Goal: Ask a question

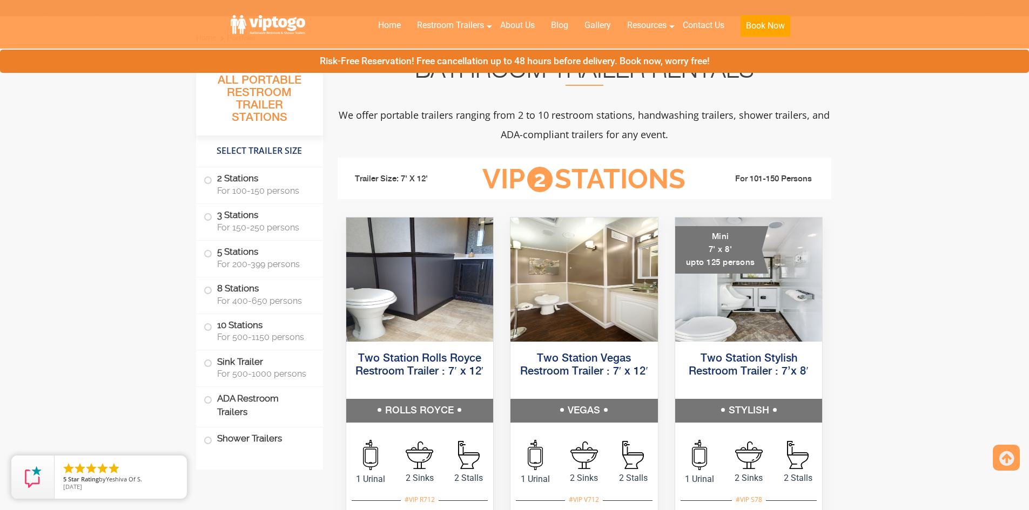
scroll to position [432, 0]
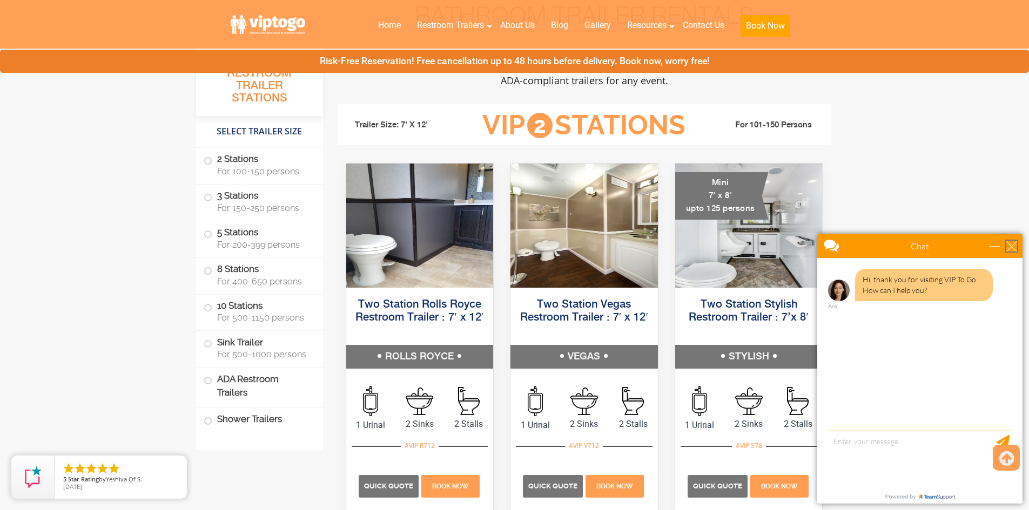
click at [1015, 243] on div "close" at bounding box center [1011, 246] width 11 height 11
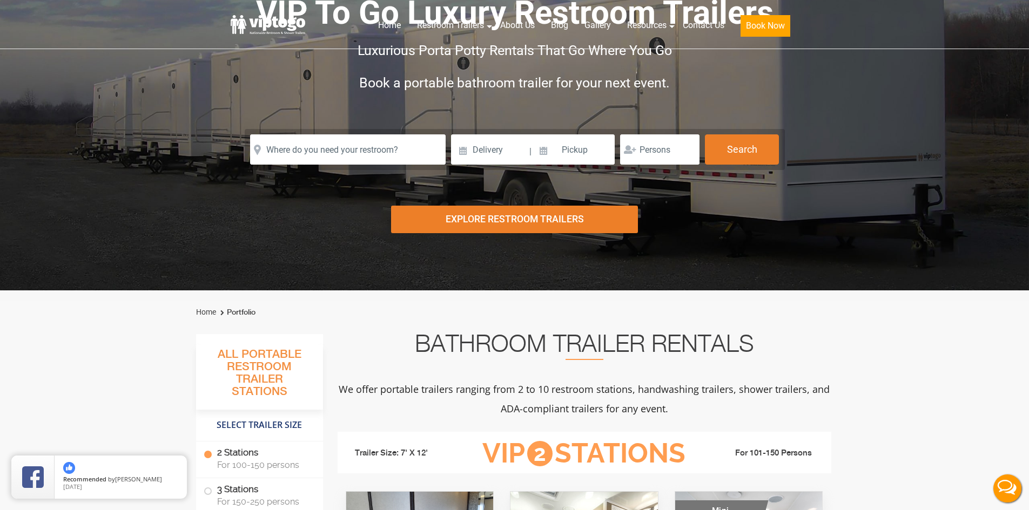
scroll to position [0, 0]
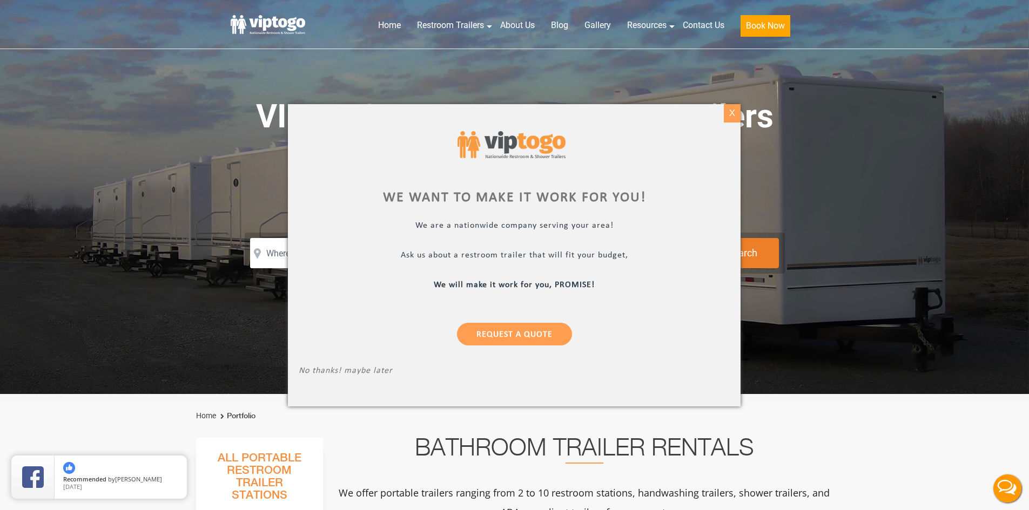
click at [731, 116] on div "X" at bounding box center [732, 113] width 17 height 18
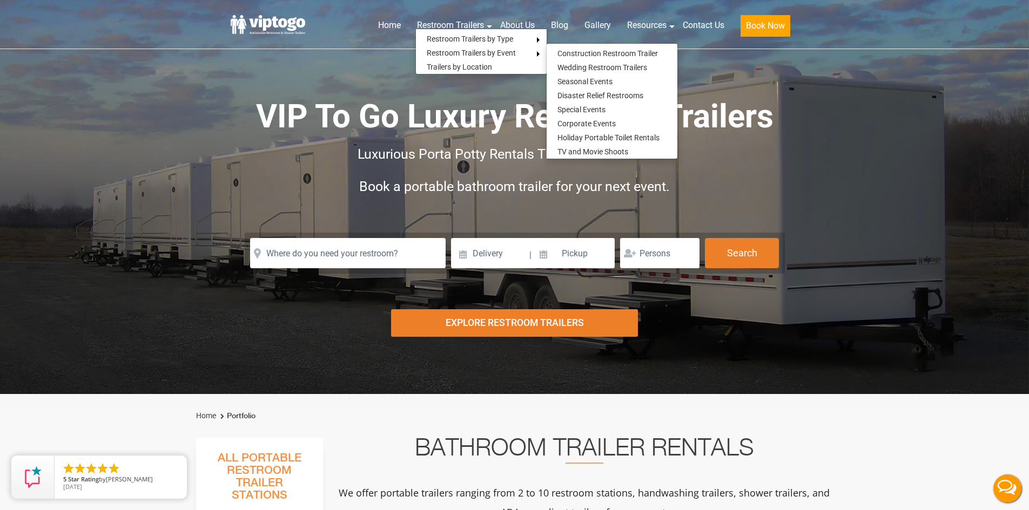
click at [888, 143] on div "Risk-Free Reservation! Free cancellation up to 48 hours before delivery. Book n…" at bounding box center [514, 197] width 1029 height 394
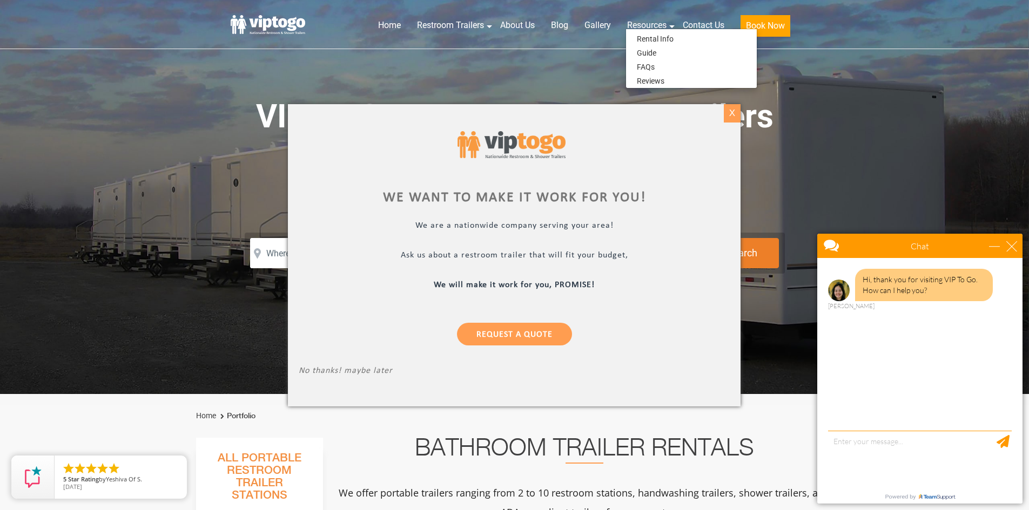
click at [728, 112] on div "X" at bounding box center [732, 113] width 17 height 18
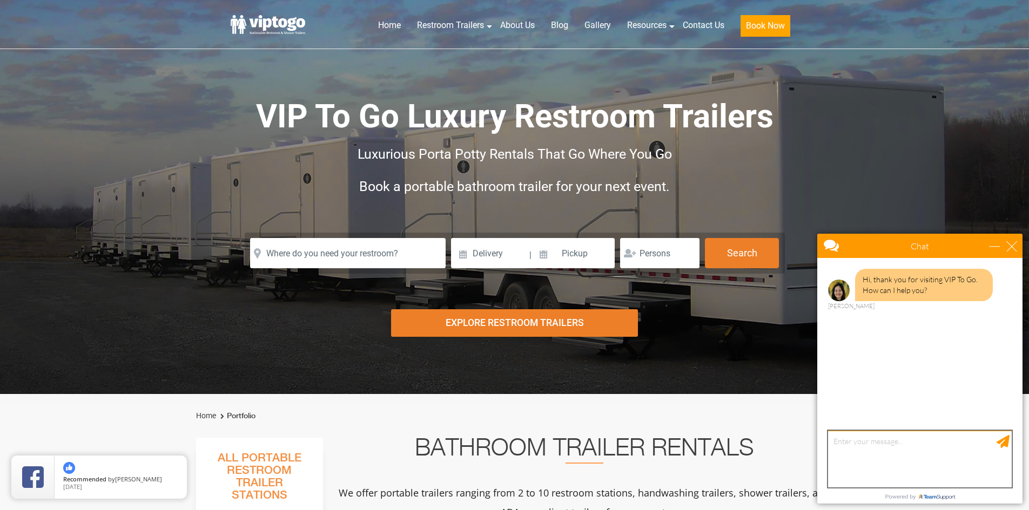
click at [850, 446] on textarea "type your message" at bounding box center [920, 459] width 184 height 57
type textarea "Hello"
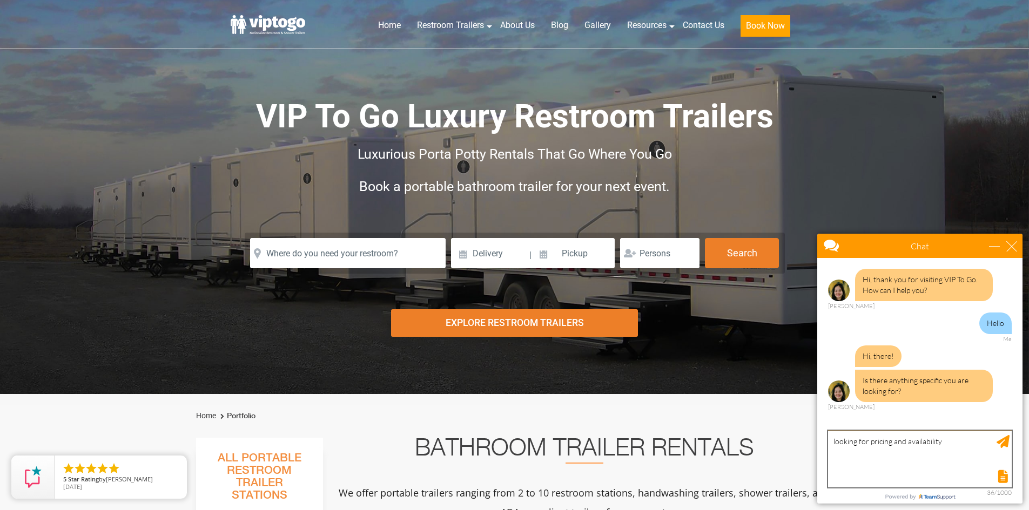
click at [953, 441] on textarea "looking for pricing and availability" at bounding box center [920, 459] width 184 height 57
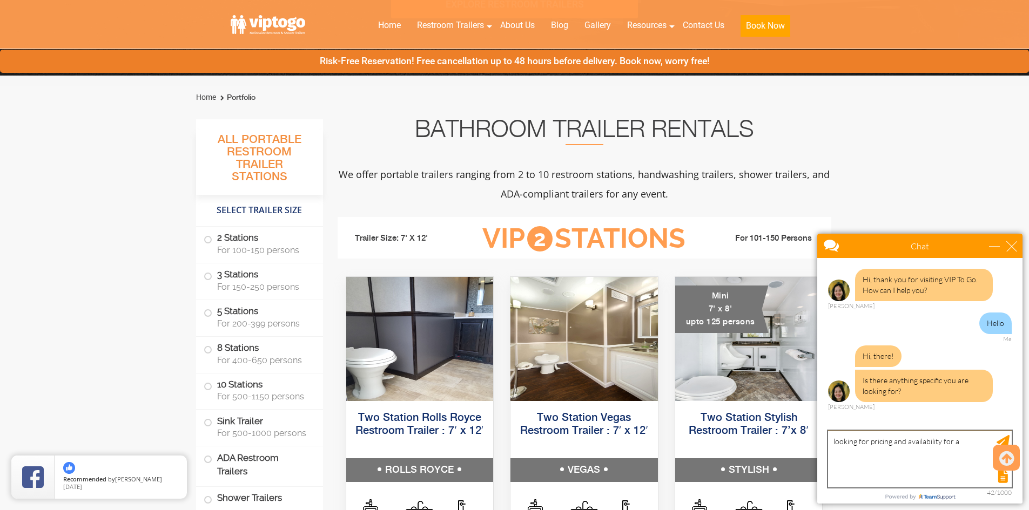
scroll to position [324, 0]
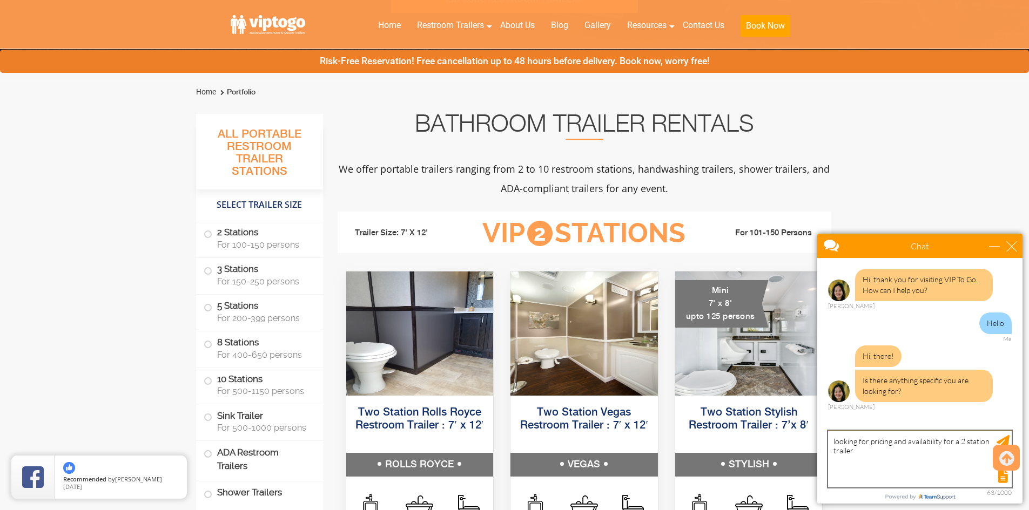
click at [861, 453] on textarea "looking for pricing and availability for a 2 station trailer" at bounding box center [920, 459] width 184 height 57
type textarea "looking for pricing and availability for a 2 station trailer ?"
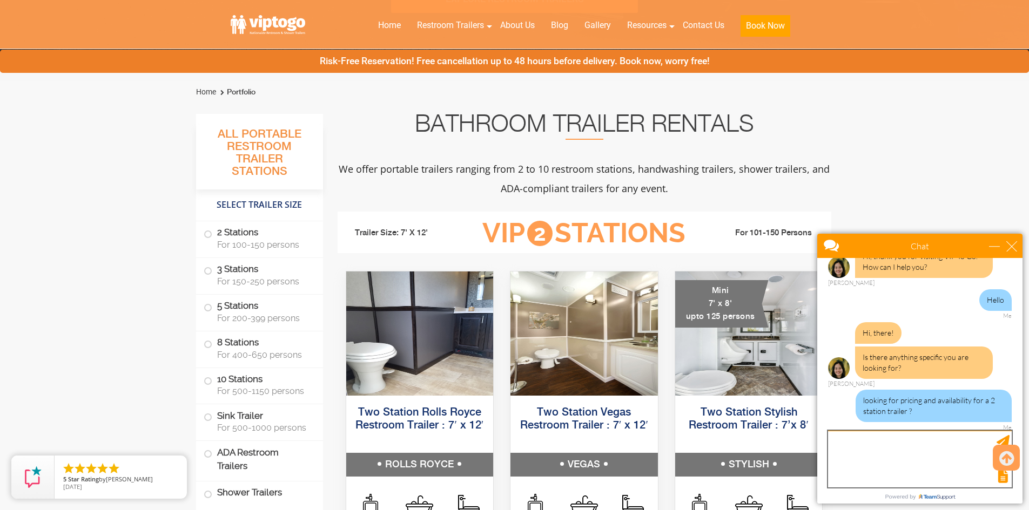
scroll to position [78, 0]
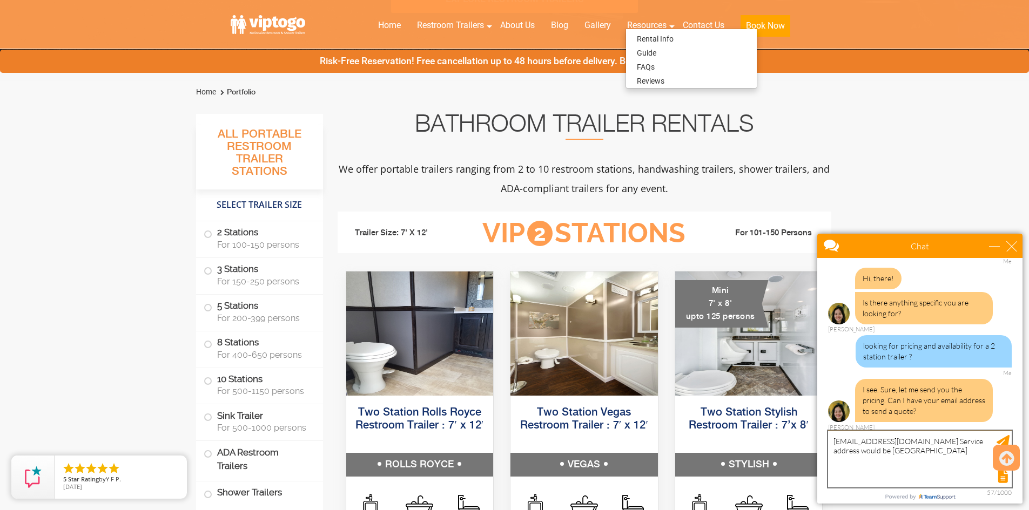
type textarea "[EMAIL_ADDRESS][DOMAIN_NAME] Service address would be [GEOGRAPHIC_DATA]"
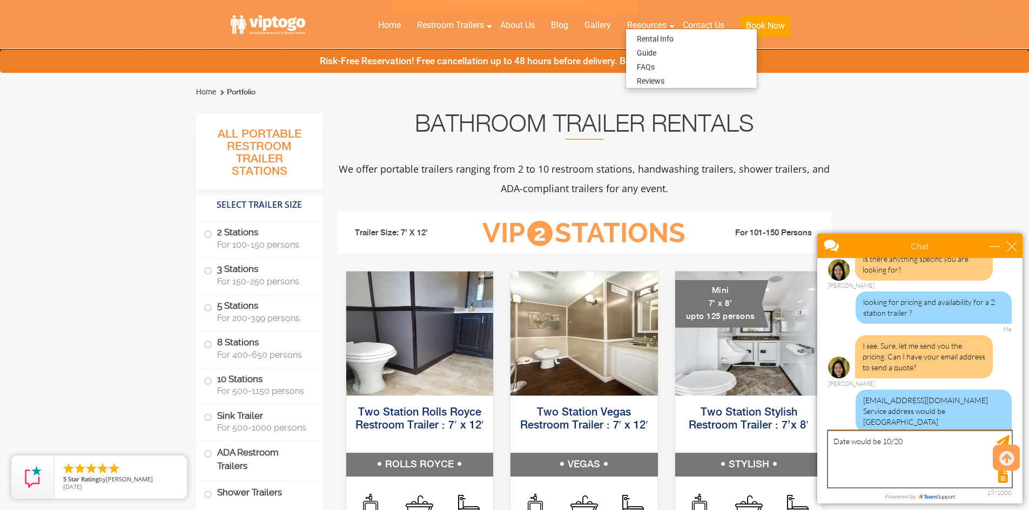
scroll to position [154, 0]
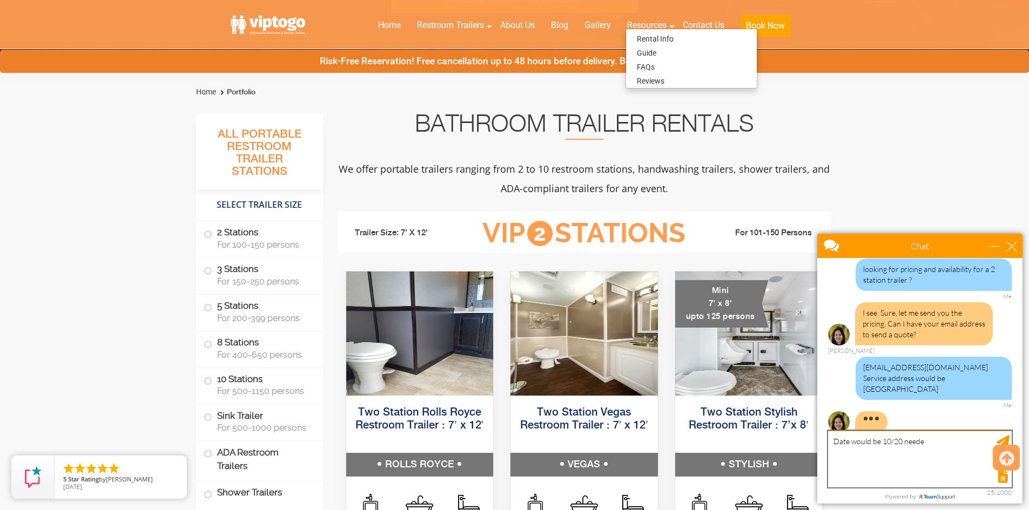
type textarea "Date would be 10/20 needed"
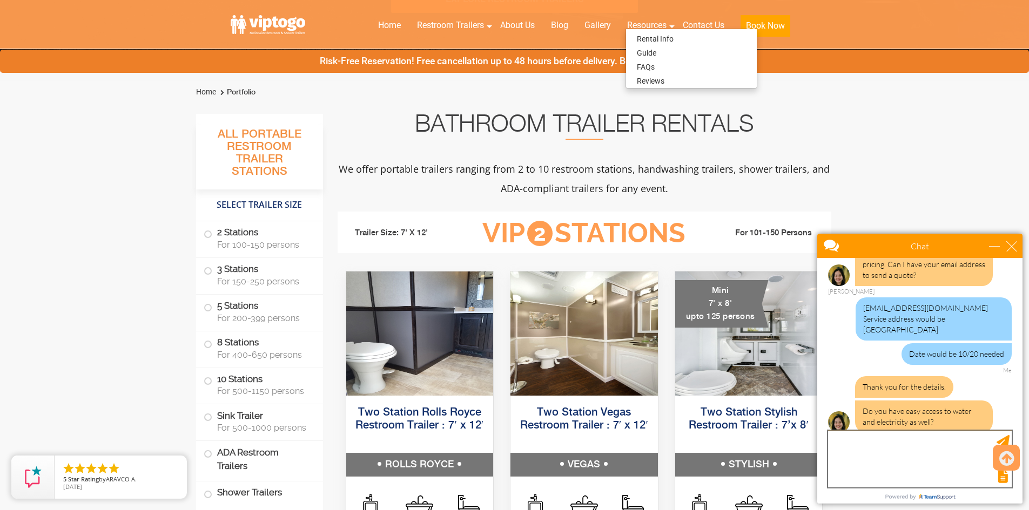
scroll to position [260, 0]
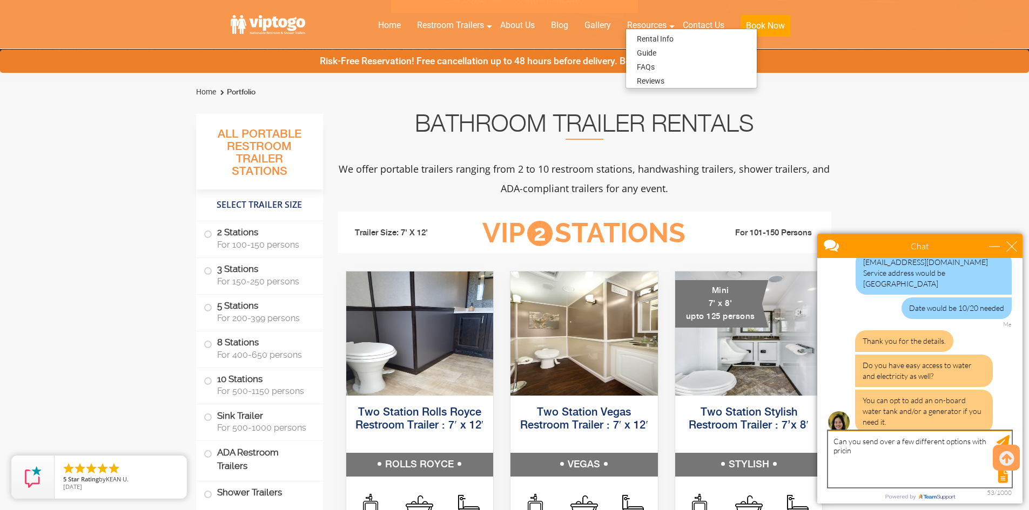
type textarea "Can you send over a few different options with pricing"
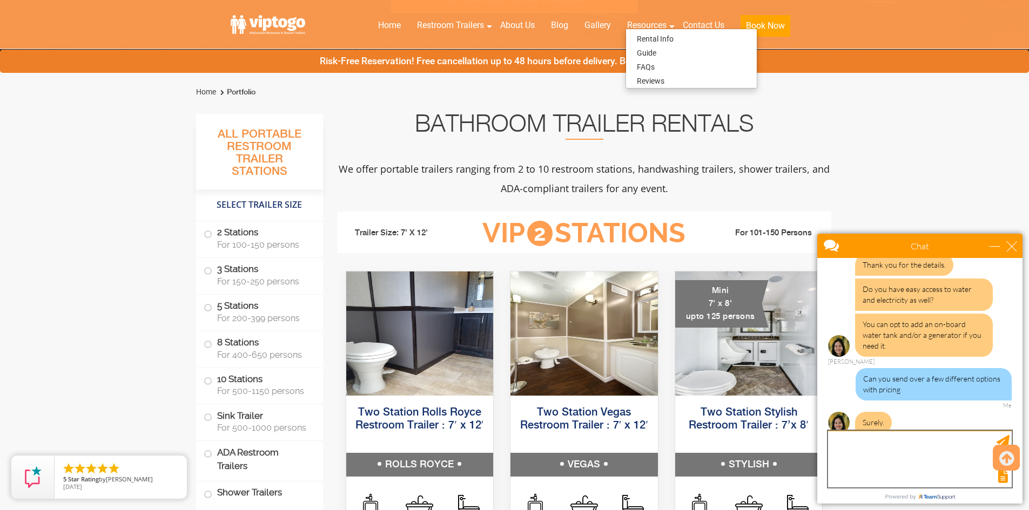
scroll to position [371, 0]
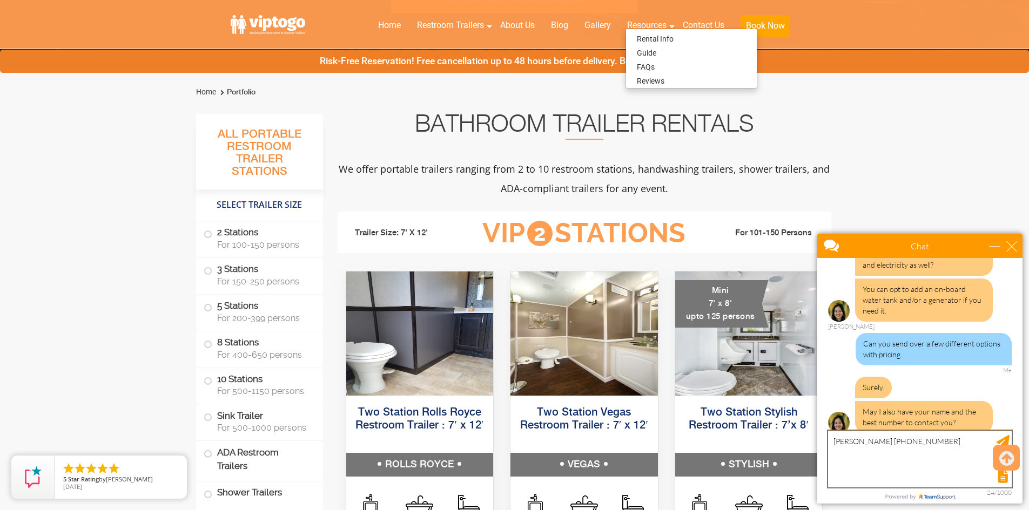
type textarea "[PERSON_NAME] [PHONE_NUMBER]"
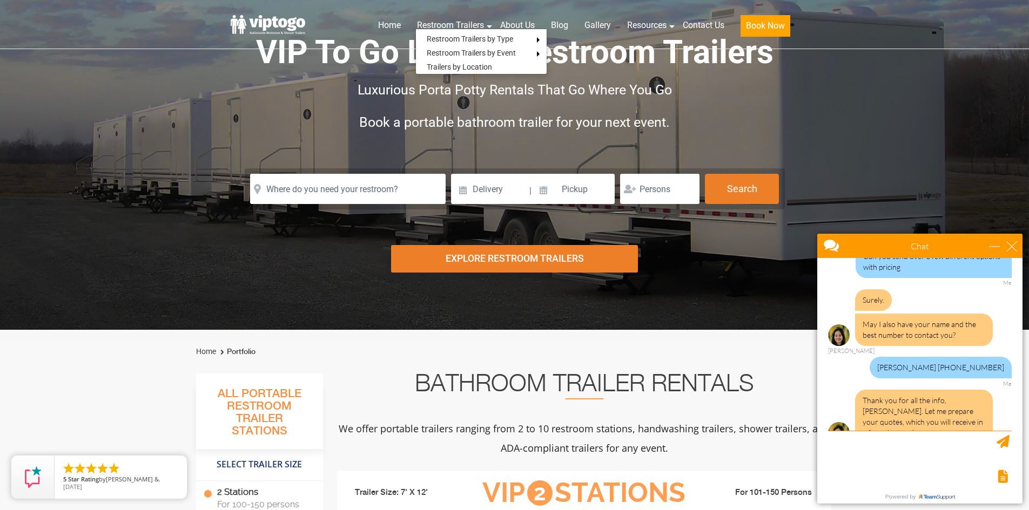
scroll to position [0, 0]
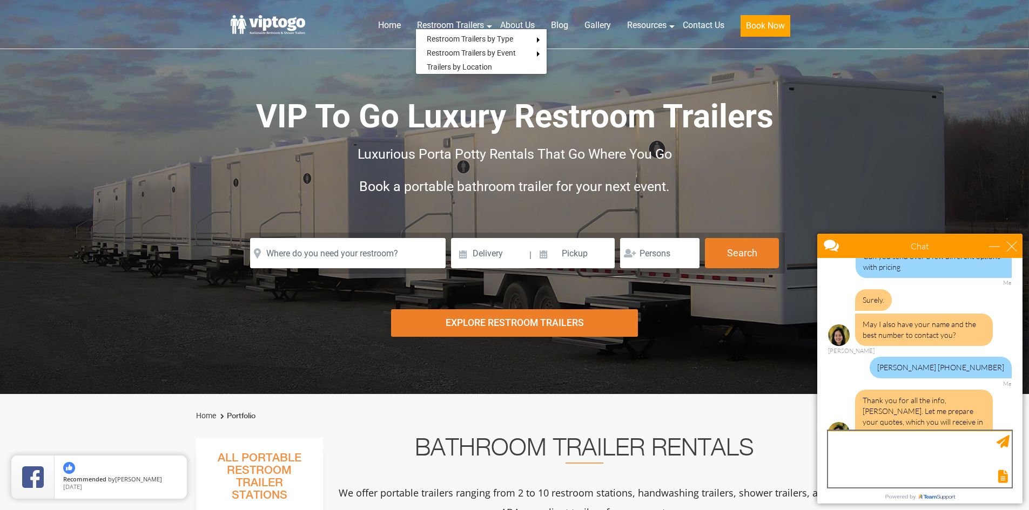
click at [869, 449] on textarea "type your message" at bounding box center [920, 459] width 184 height 57
type textarea "Thank you. I will follow up with the information provided in the email. thank y…"
click at [1006, 447] on div "Send Message" at bounding box center [1002, 441] width 13 height 13
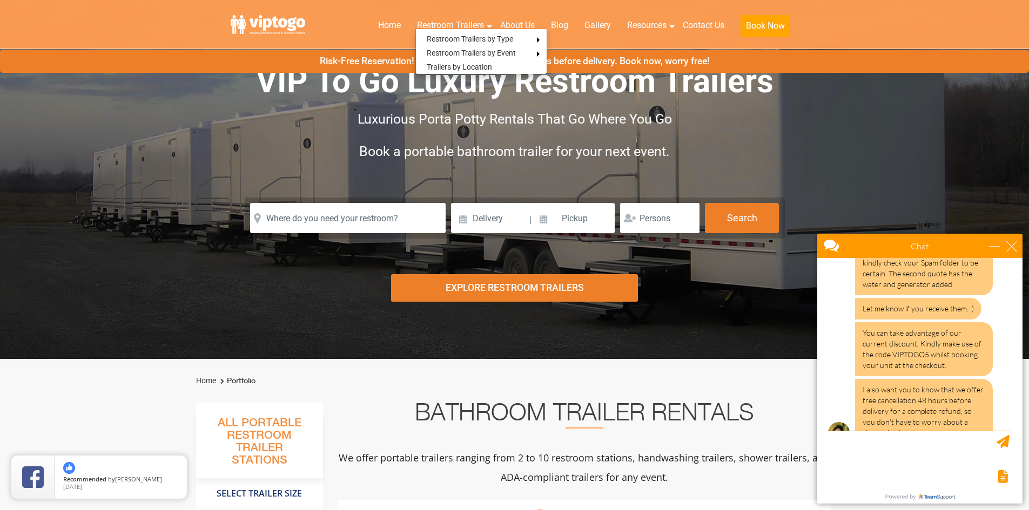
scroll to position [54, 0]
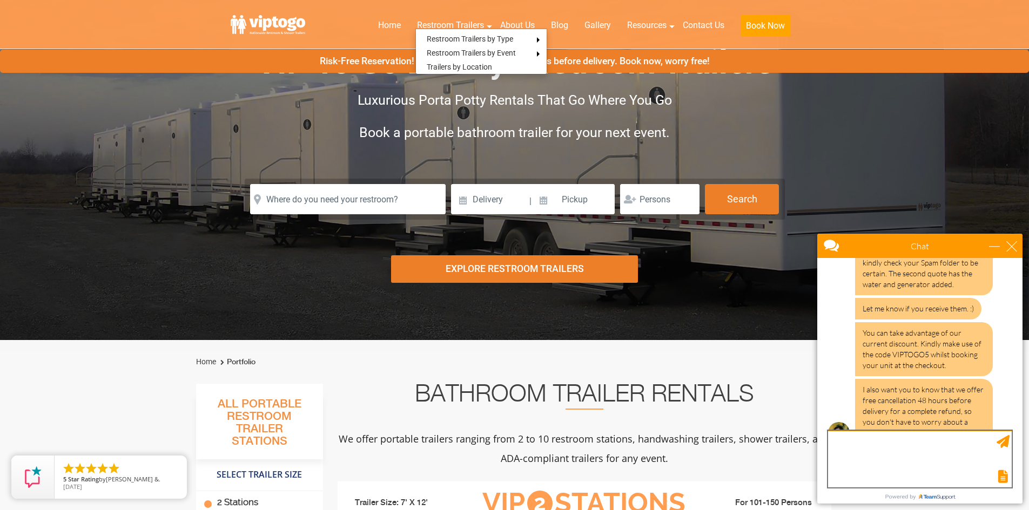
click at [855, 449] on textarea "type your message" at bounding box center [920, 459] width 184 height 57
click at [855, 449] on textarea "Great! here is my info" at bounding box center [920, 459] width 184 height 57
click at [945, 450] on textarea "Great! here is my info" at bounding box center [920, 459] width 184 height 57
paste textarea "[PERSON_NAME] Facilities and Admin Services Specialist PharmScript, LLC [STREET…"
type textarea "Great! here is my infoDavid [PERSON_NAME] Facilities and Admin Services Special…"
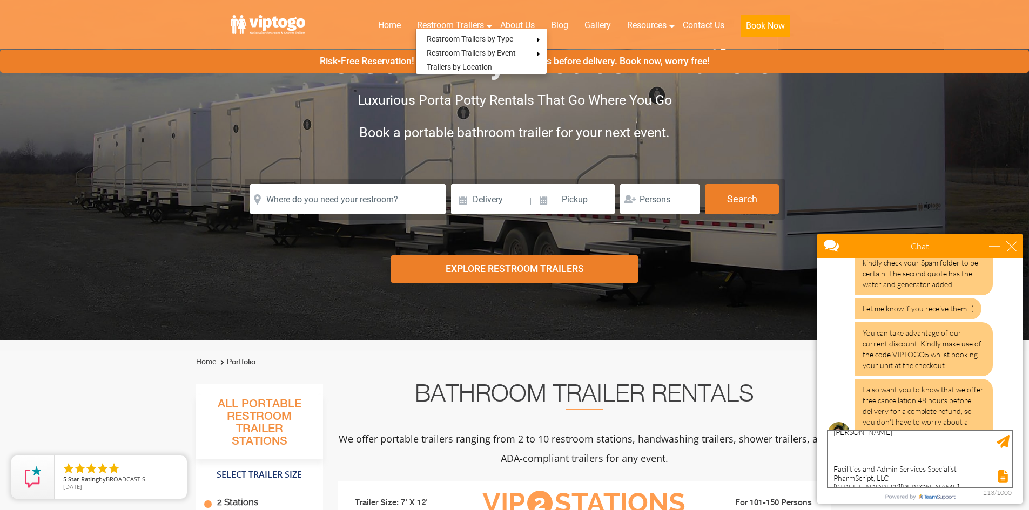
scroll to position [0, 0]
click at [904, 443] on textarea "Great! here is my infoDavid [PERSON_NAME] Facilities and Admin Services Special…" at bounding box center [920, 459] width 184 height 57
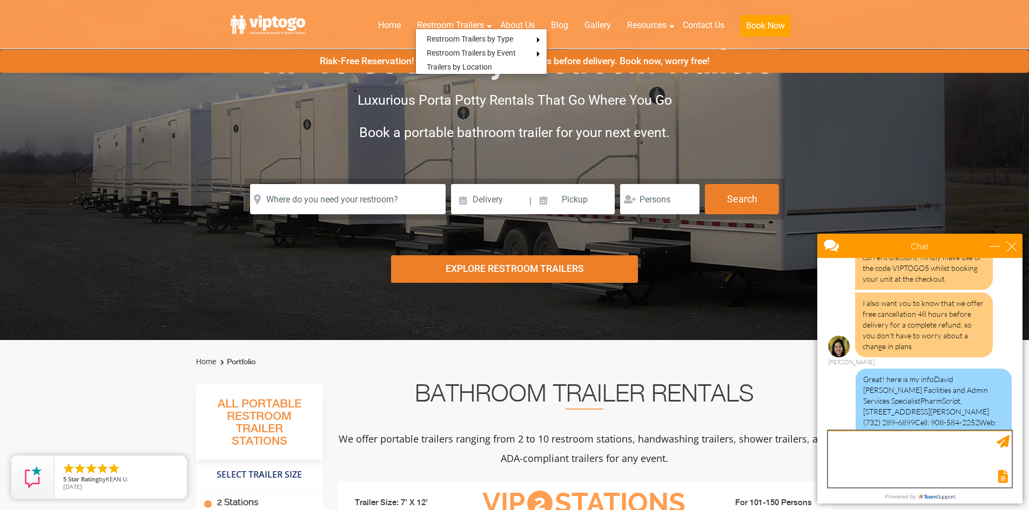
scroll to position [892, 0]
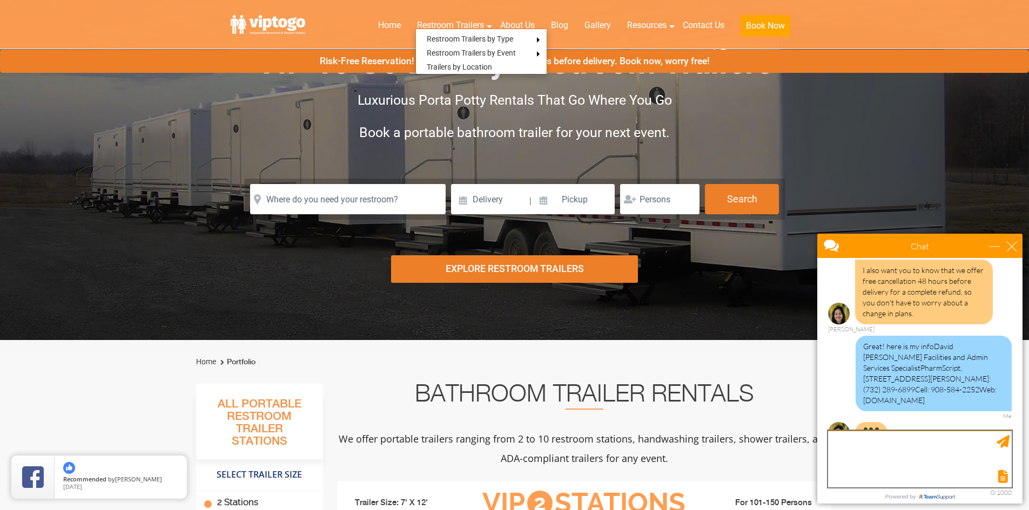
click at [859, 456] on textarea "type your message" at bounding box center [920, 459] width 184 height 57
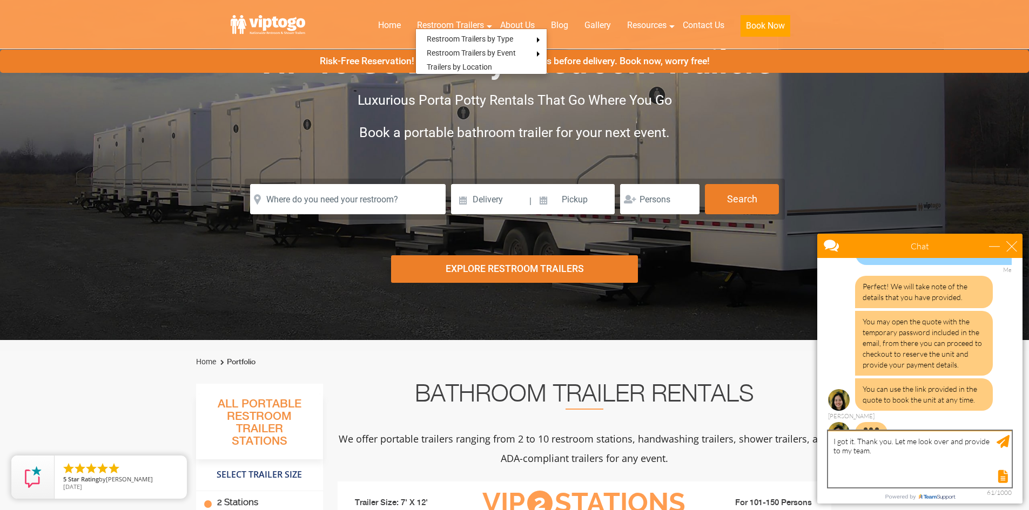
scroll to position [1062, 0]
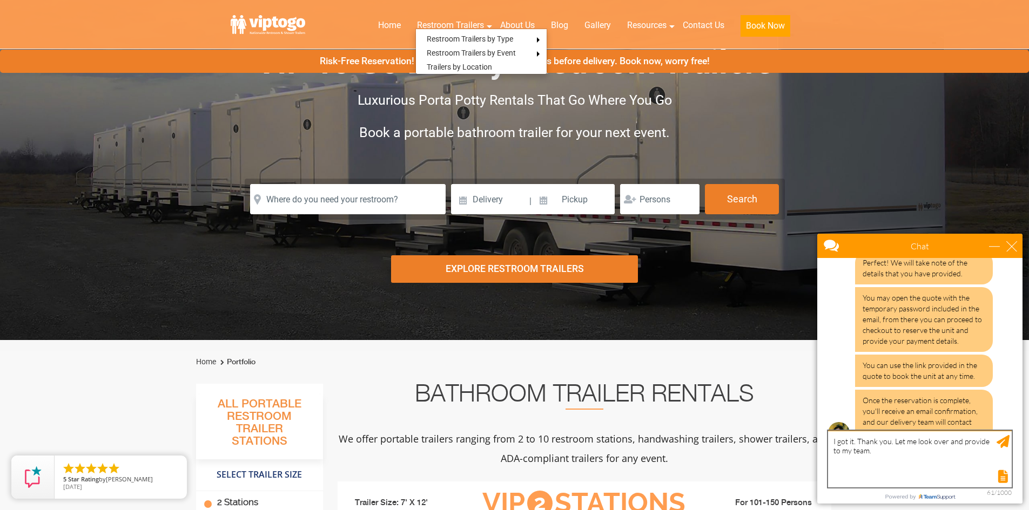
type textarea "I got it. Thank you. Let me look over and provide to my team."
click at [1002, 446] on div "Send Message" at bounding box center [1002, 441] width 13 height 13
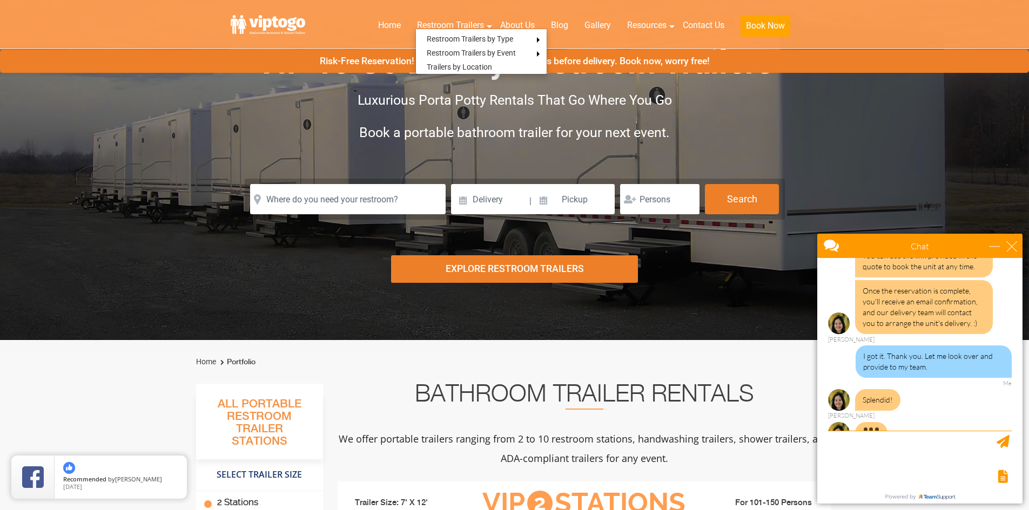
scroll to position [1196, 0]
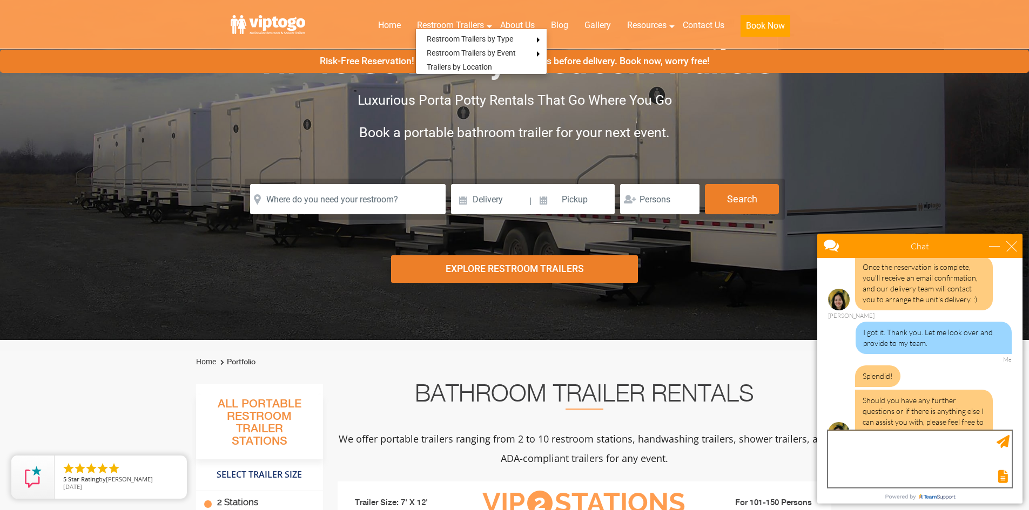
click at [860, 450] on textarea "type your message" at bounding box center [920, 459] width 184 height 57
type textarea "[PERSON_NAME]"
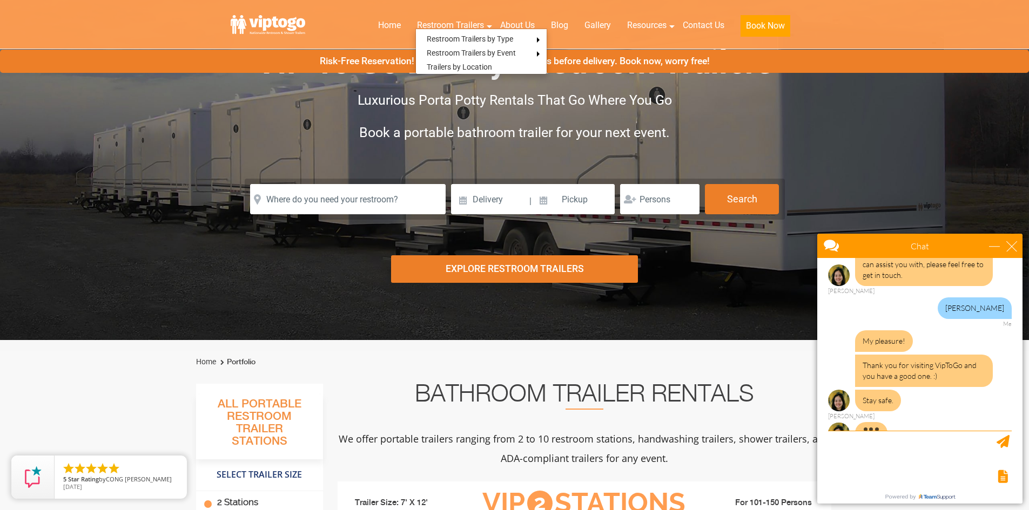
scroll to position [1345, 0]
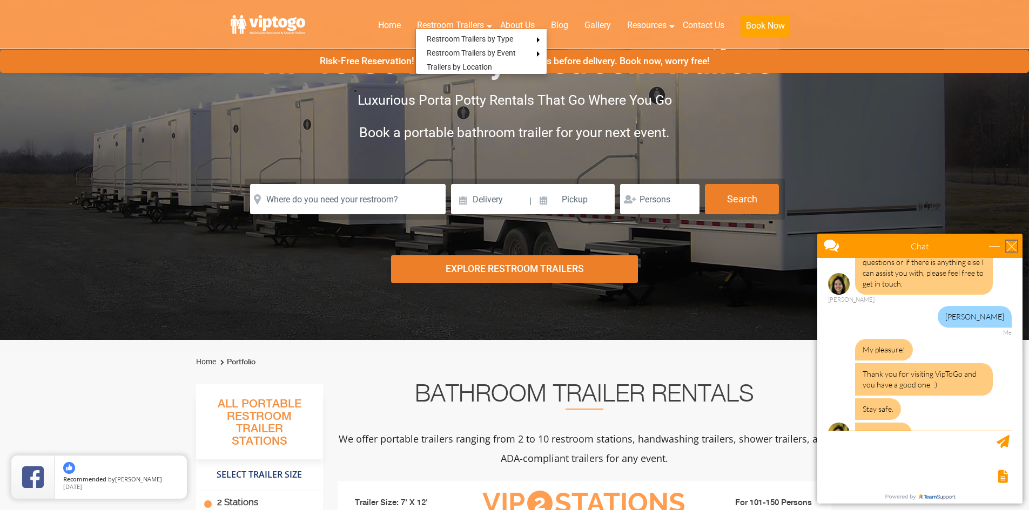
click at [1009, 245] on div "close" at bounding box center [1011, 246] width 11 height 11
type input "Continue Chat"
type input "End Chat"
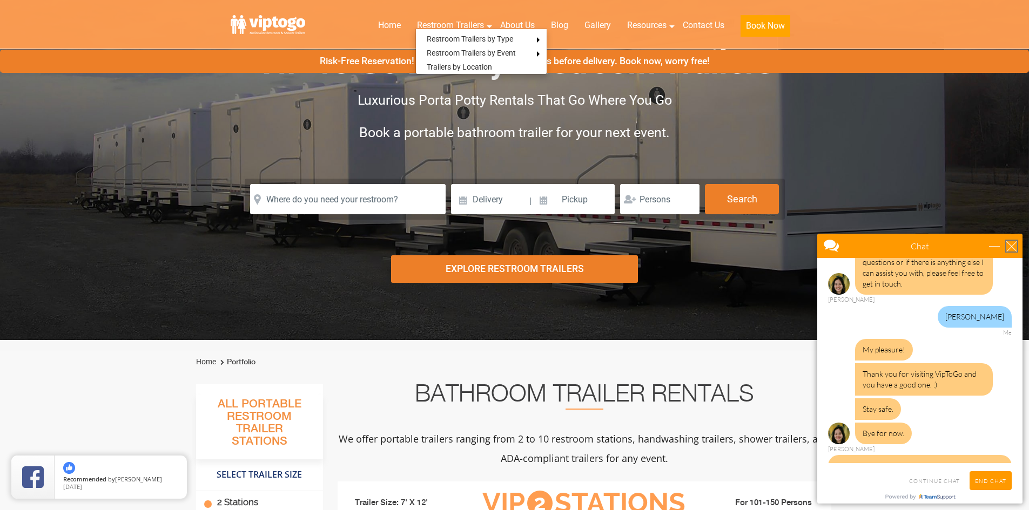
scroll to position [1388, 0]
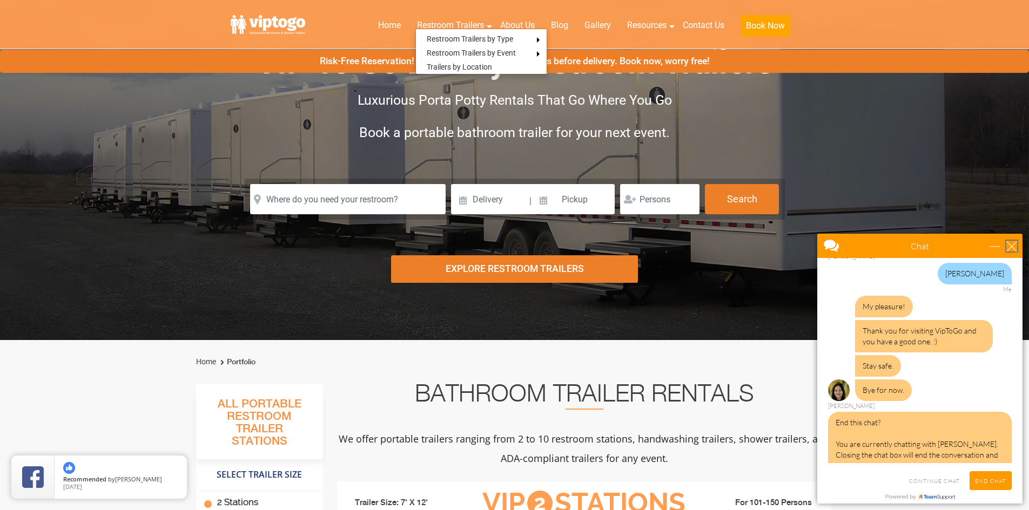
click at [1014, 247] on div "close" at bounding box center [1011, 246] width 11 height 11
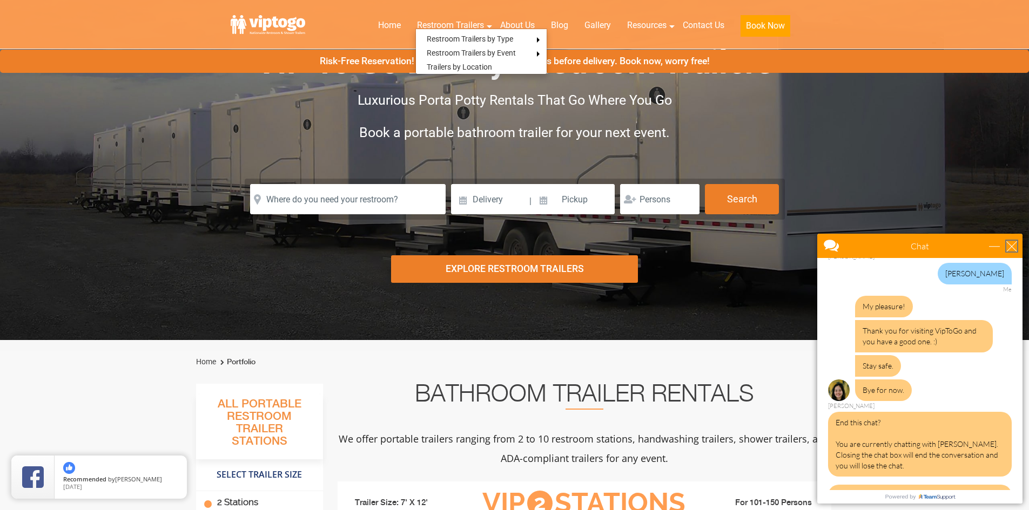
scroll to position [1501, 0]
